Goal: Navigation & Orientation: Find specific page/section

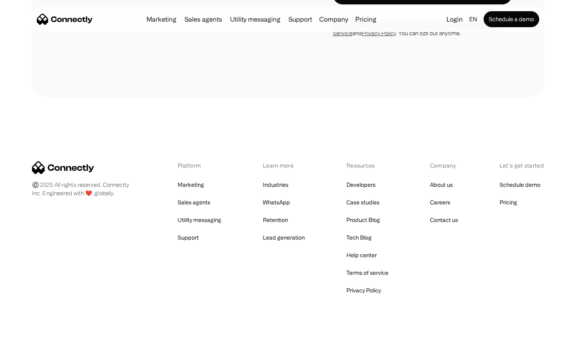
scroll to position [1173, 0]
